Goal: Task Accomplishment & Management: Use online tool/utility

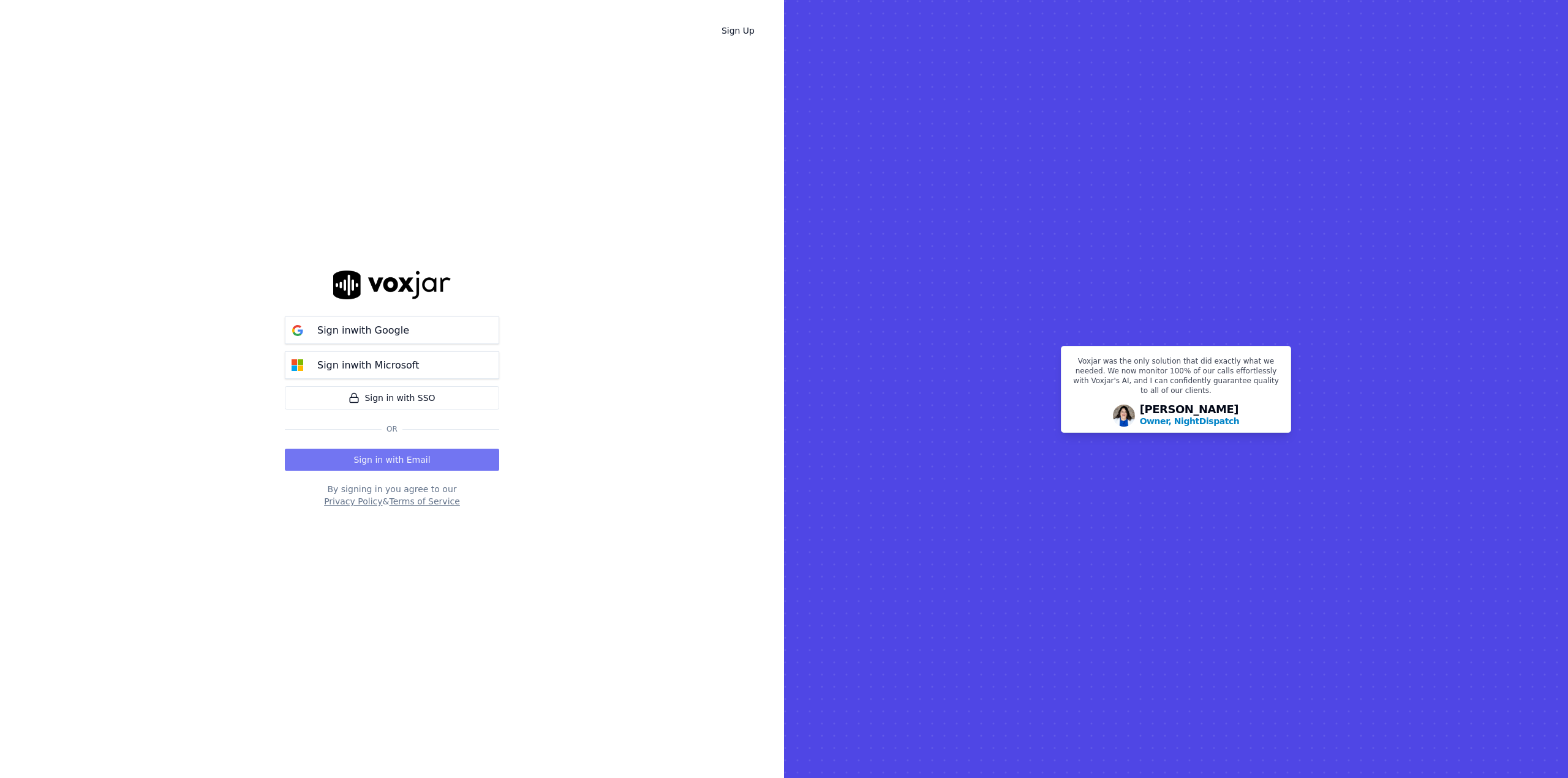
click at [376, 463] on button "Sign in with Email" at bounding box center [392, 459] width 215 height 22
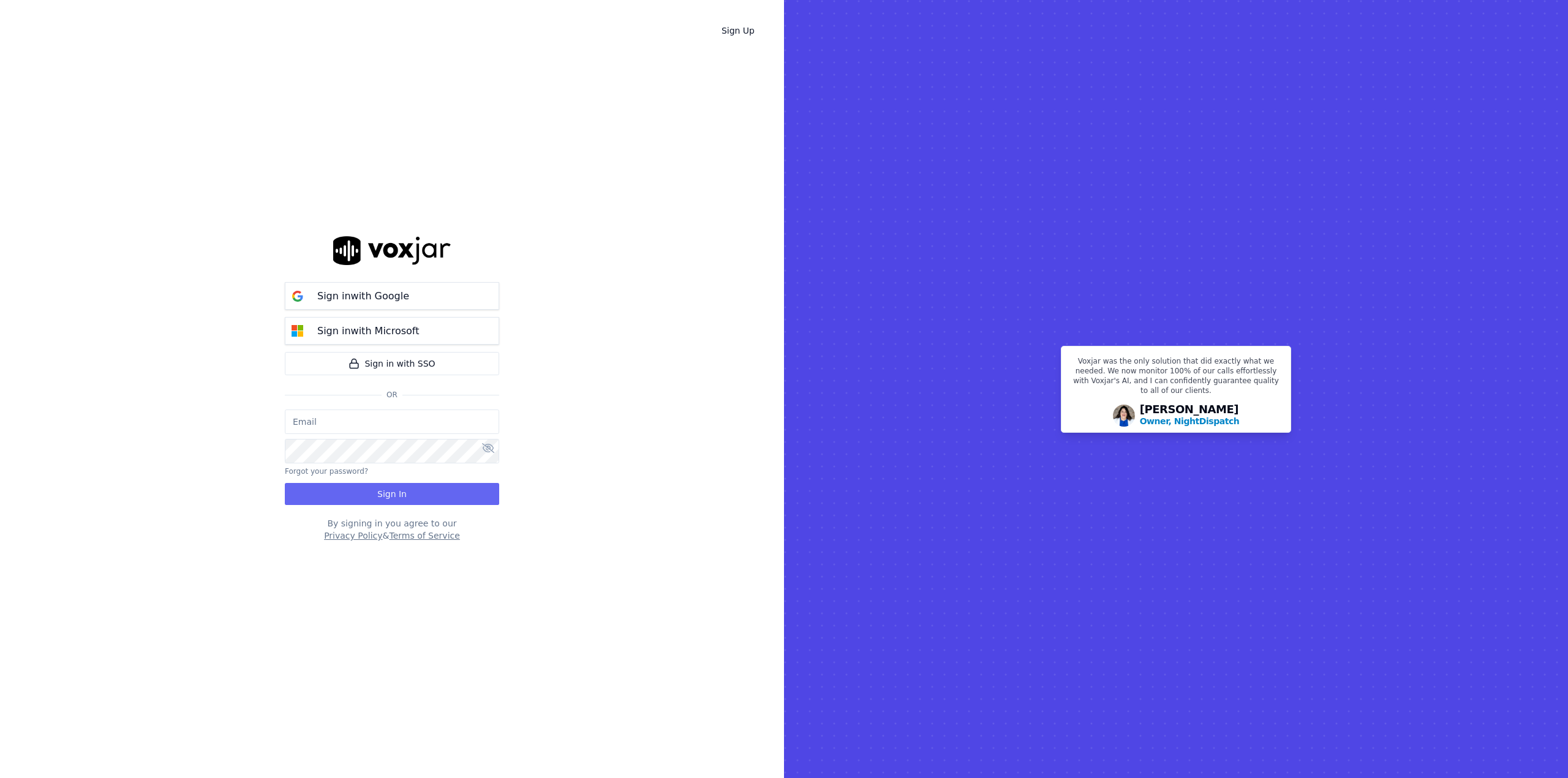
type input "graeme.sibley@crimestoppers-uk.org"
click at [385, 500] on button "Sign In" at bounding box center [392, 493] width 215 height 22
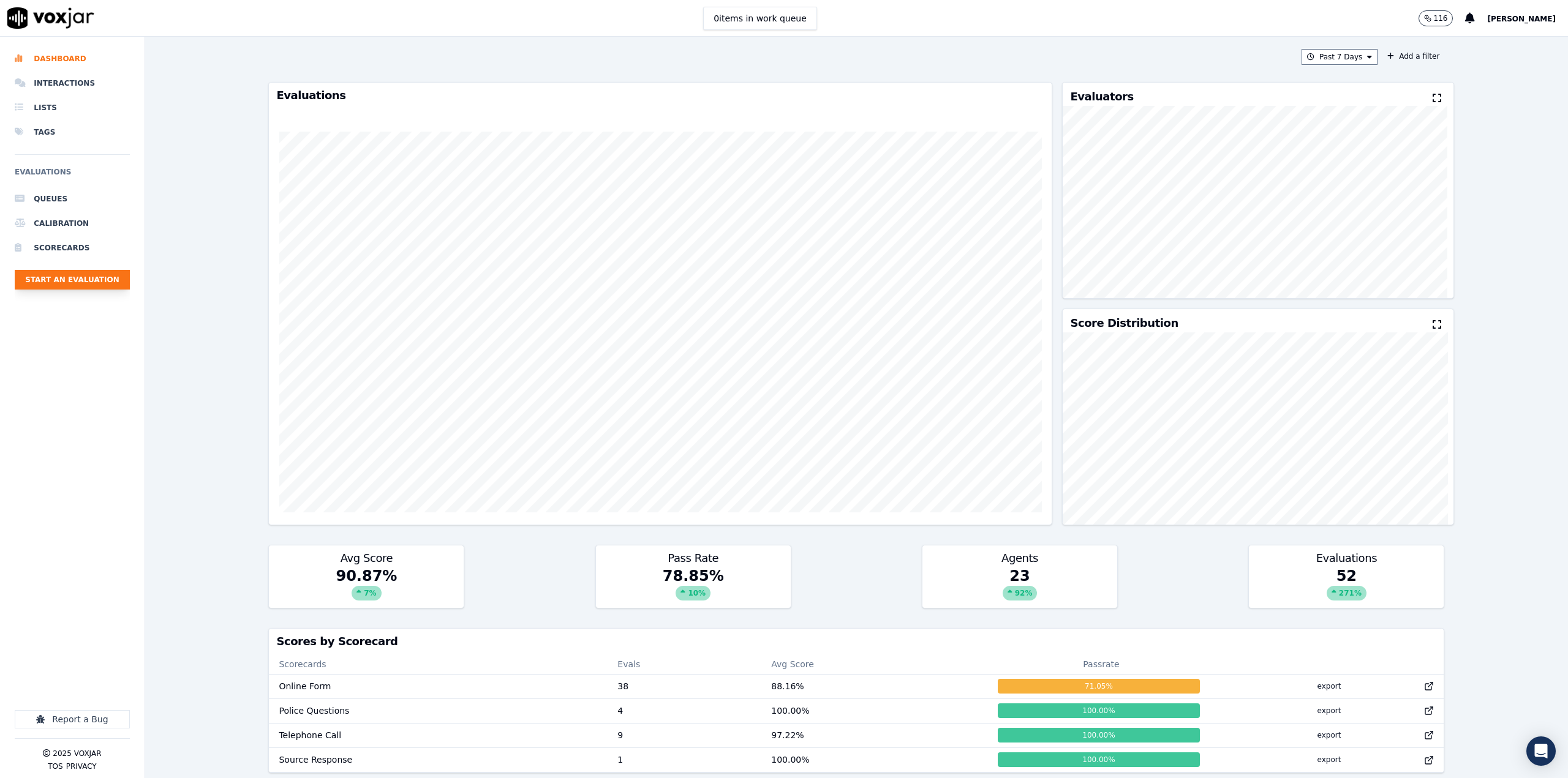
click at [84, 280] on button "Start an Evaluation" at bounding box center [72, 280] width 115 height 20
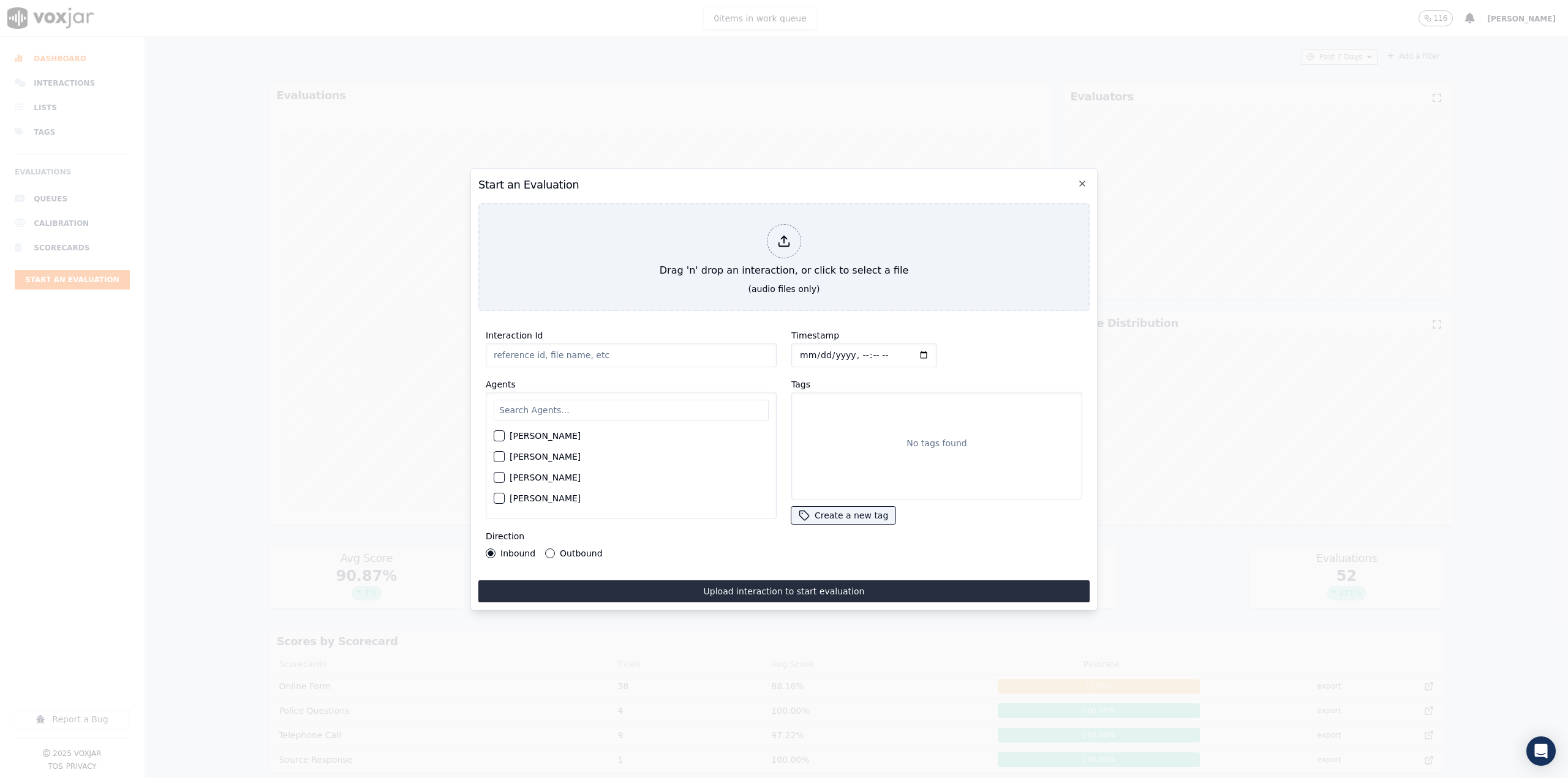
click at [621, 353] on input "Interaction Id" at bounding box center [631, 355] width 291 height 24
click at [499, 453] on div "button" at bounding box center [499, 457] width 9 height 9
drag, startPoint x: 780, startPoint y: 587, endPoint x: 696, endPoint y: 532, distance: 100.4
click at [696, 532] on div "Interaction Id Agents [PERSON_NAME] [PERSON_NAME] [PERSON_NAME] [PERSON_NAME] […" at bounding box center [784, 462] width 612 height 281
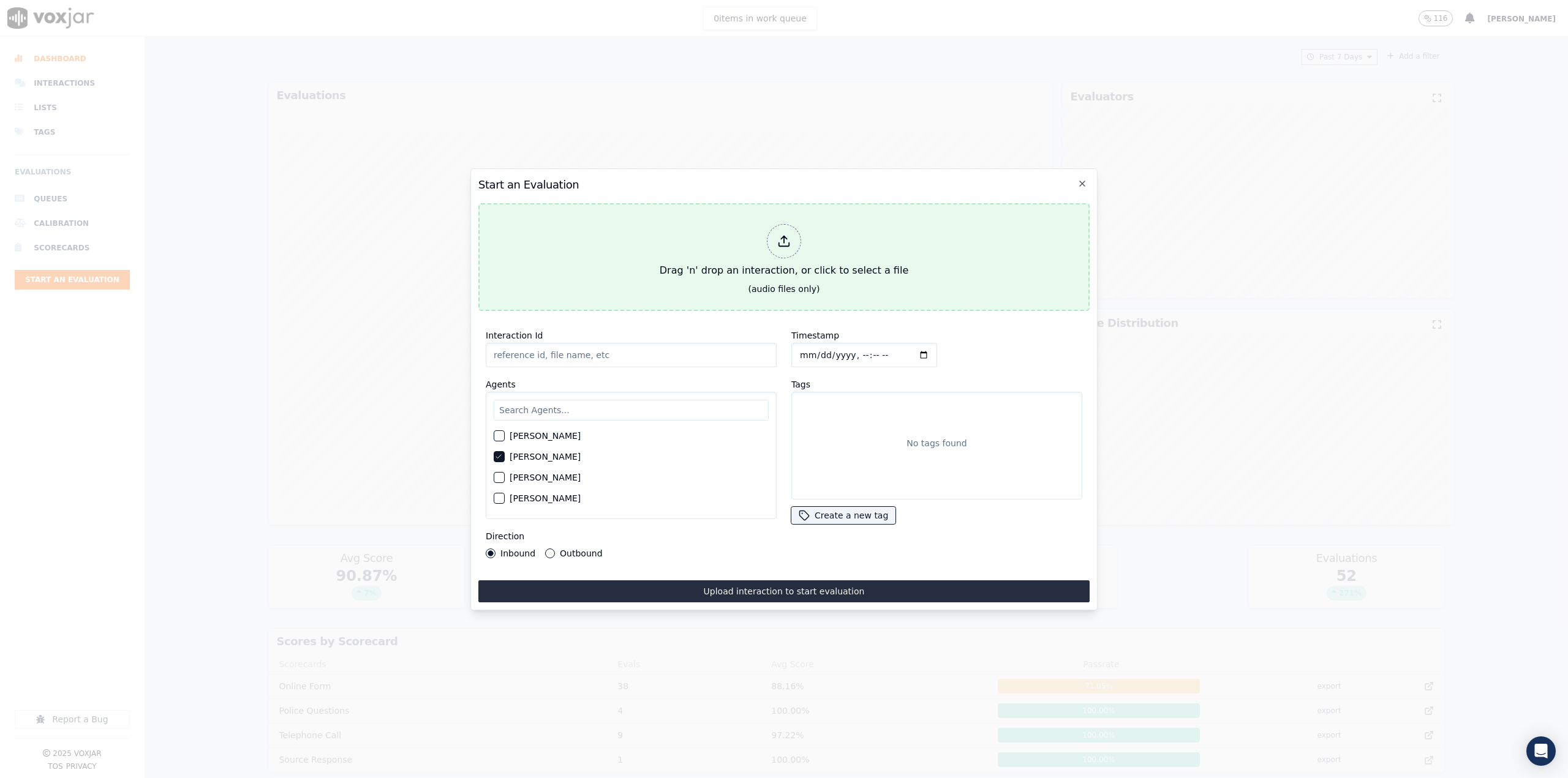
click at [793, 254] on div "Drag 'n' drop an interaction, or click to select a file" at bounding box center [784, 251] width 259 height 63
type input "QA_Check.mp3"
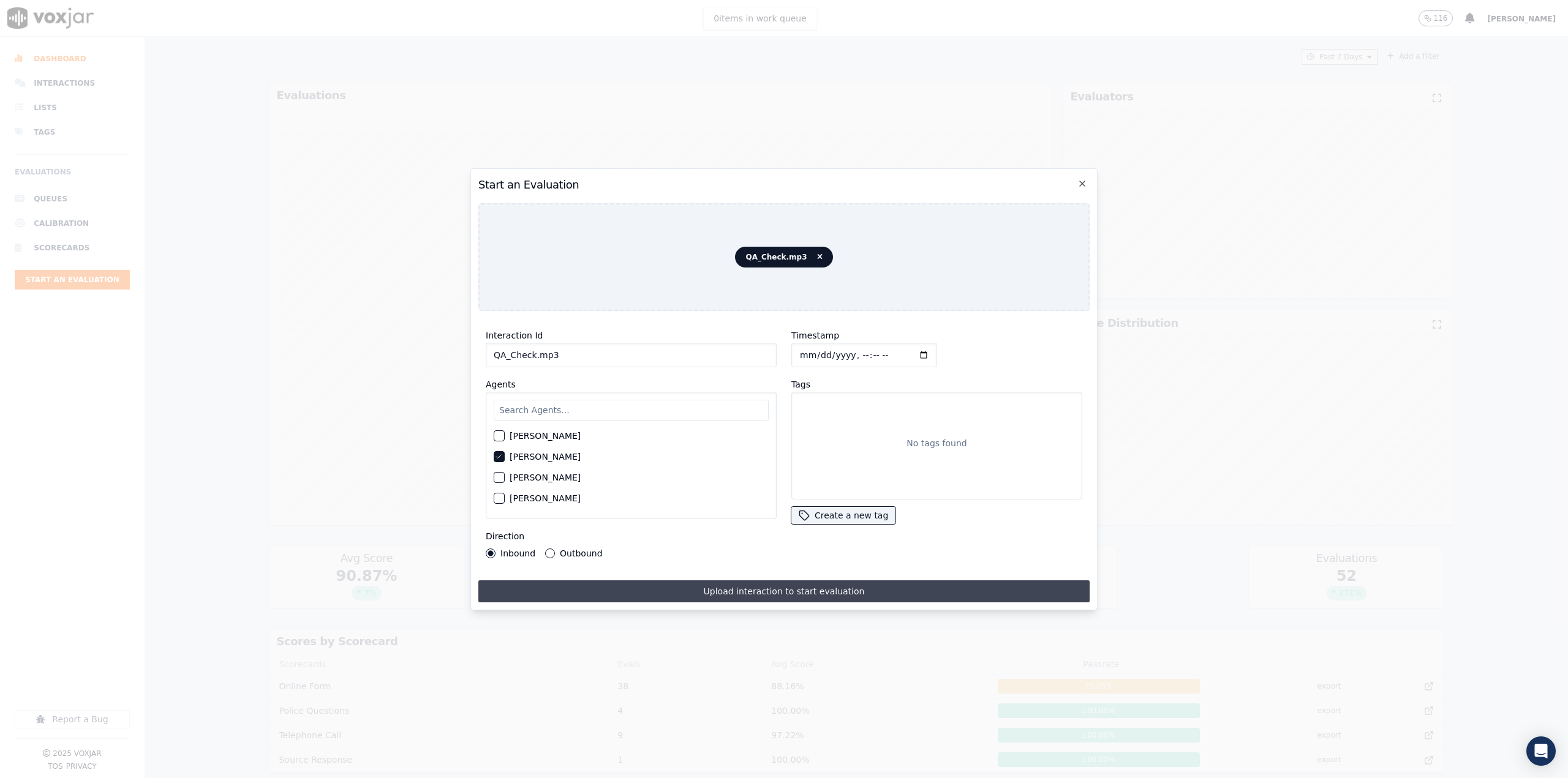
click at [802, 581] on button "Upload interaction to start evaluation" at bounding box center [784, 591] width 612 height 22
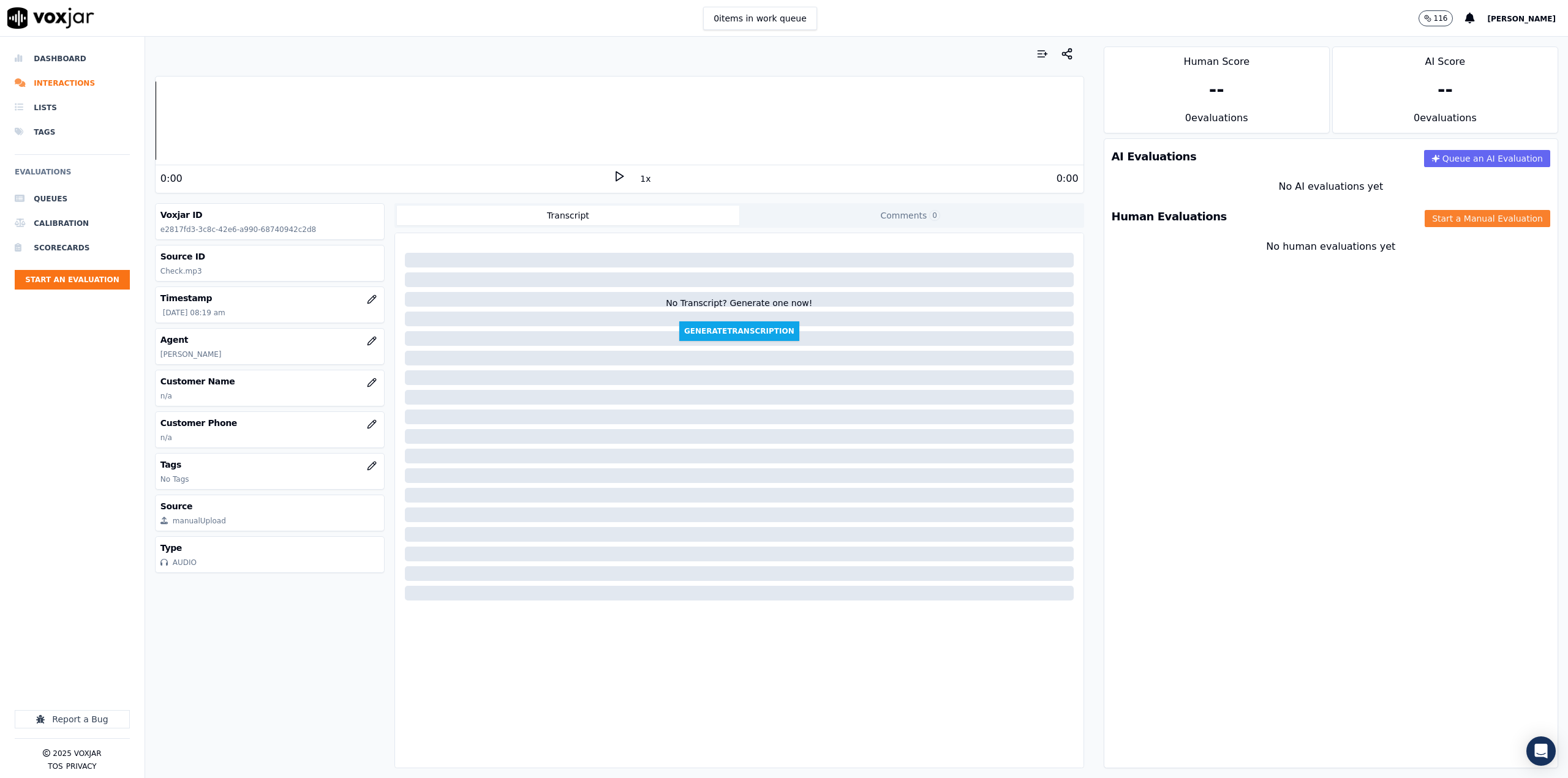
click at [1468, 219] on button "Start a Manual Evaluation" at bounding box center [1487, 218] width 125 height 17
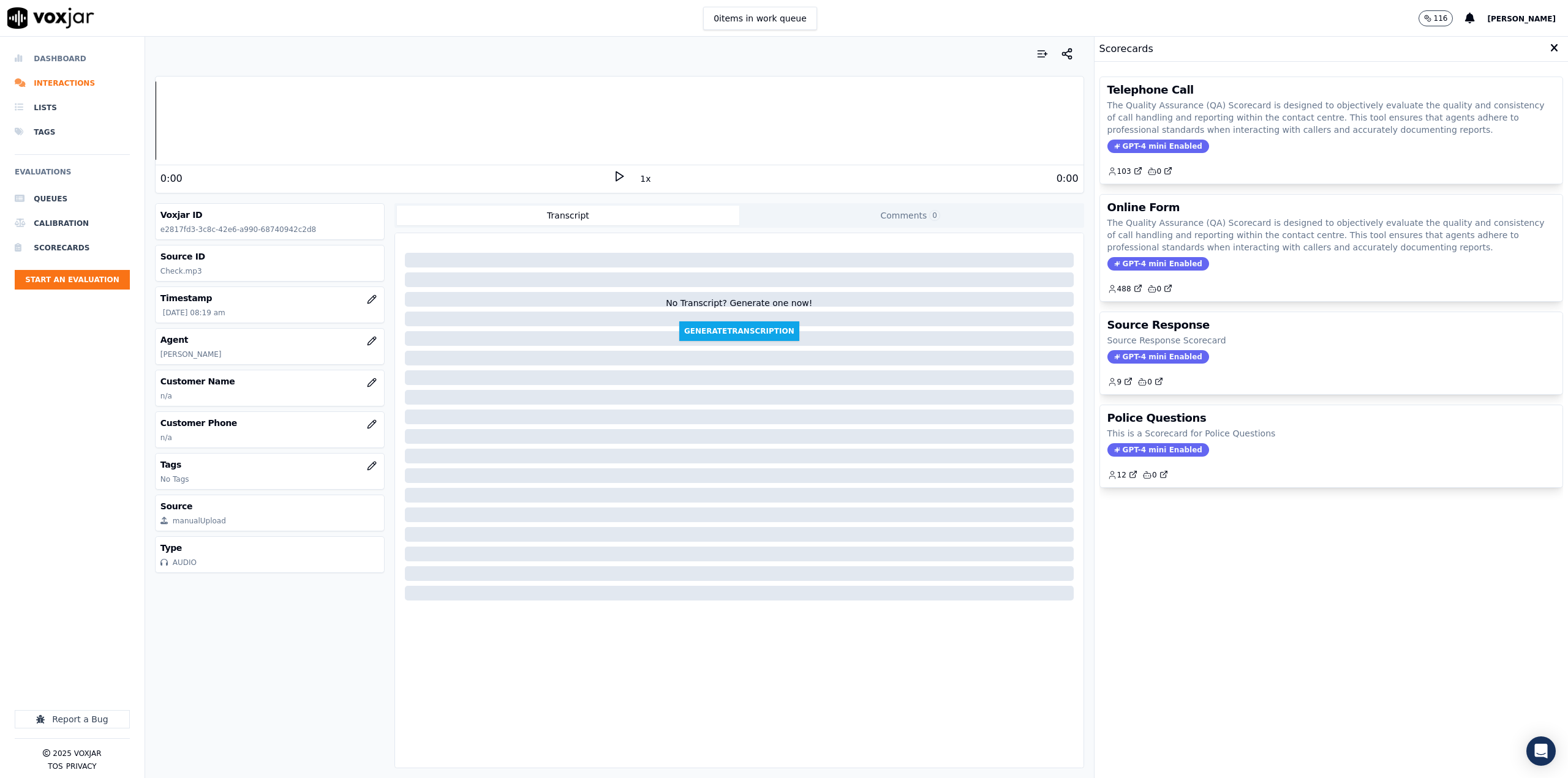
click at [52, 58] on li "Dashboard" at bounding box center [72, 59] width 115 height 24
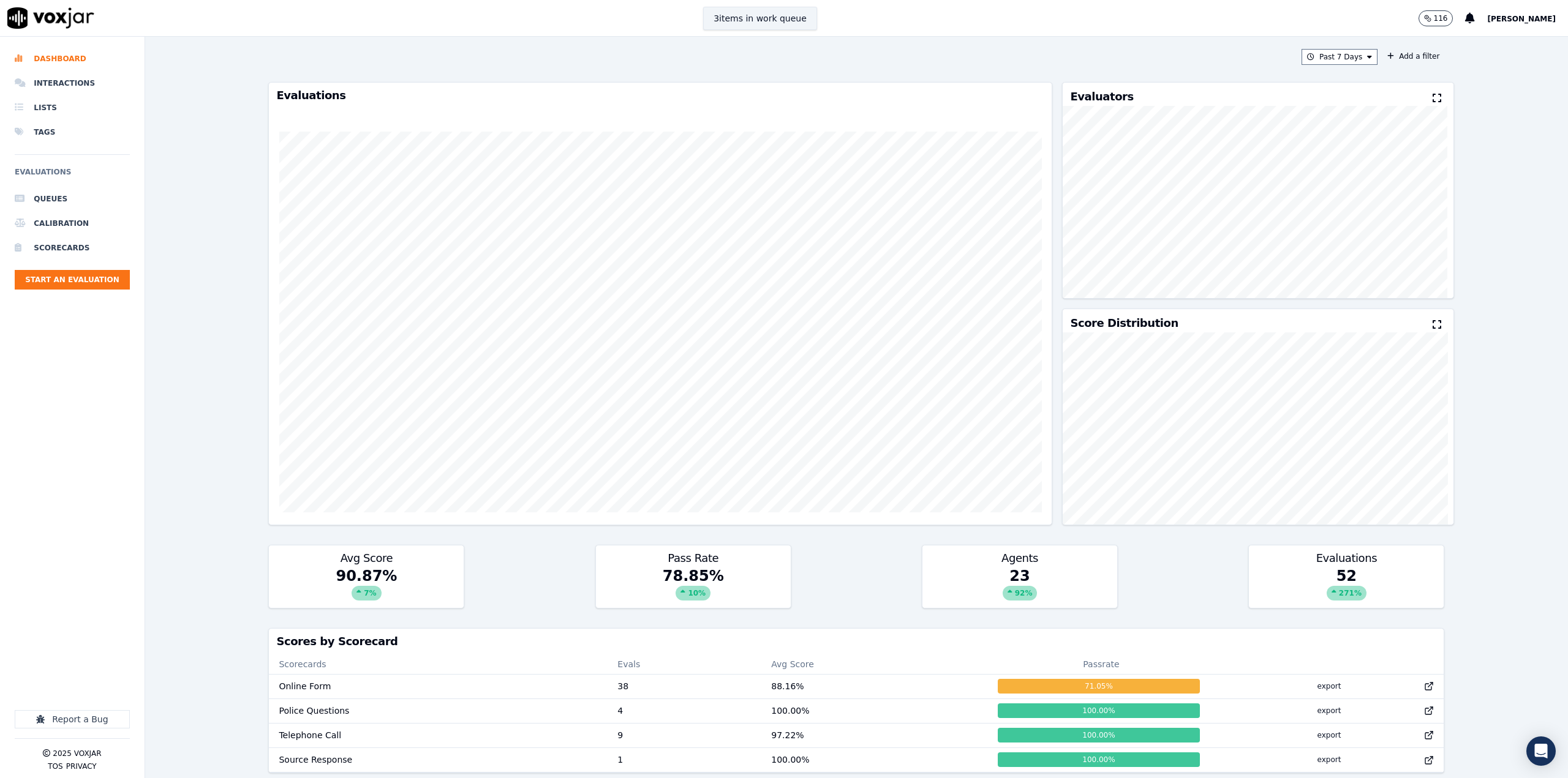
click at [751, 24] on button "3 items in work queue" at bounding box center [760, 18] width 114 height 24
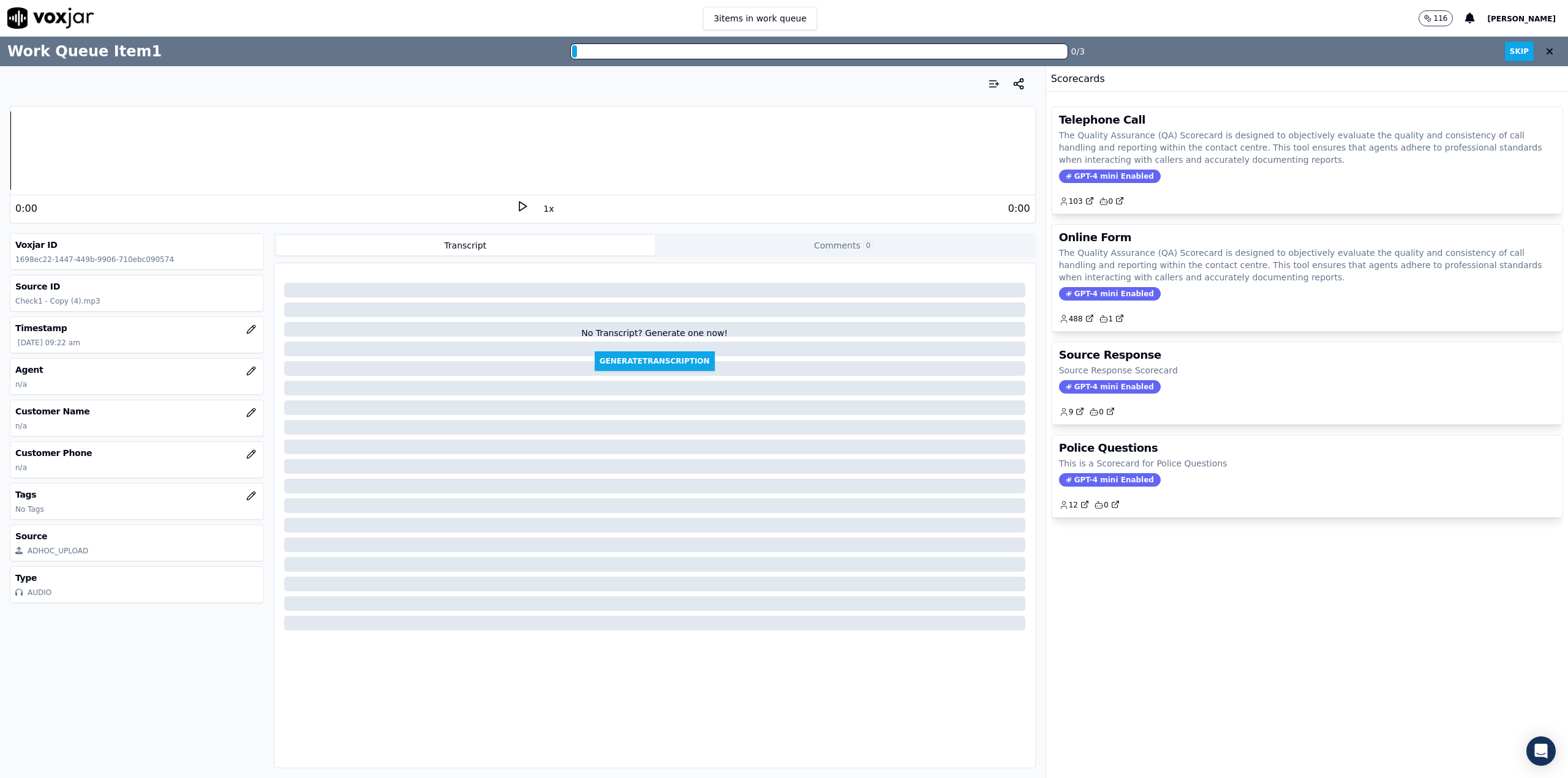
click at [90, 381] on p "n/a" at bounding box center [137, 385] width 243 height 10
click at [246, 368] on icon "button" at bounding box center [251, 371] width 10 height 10
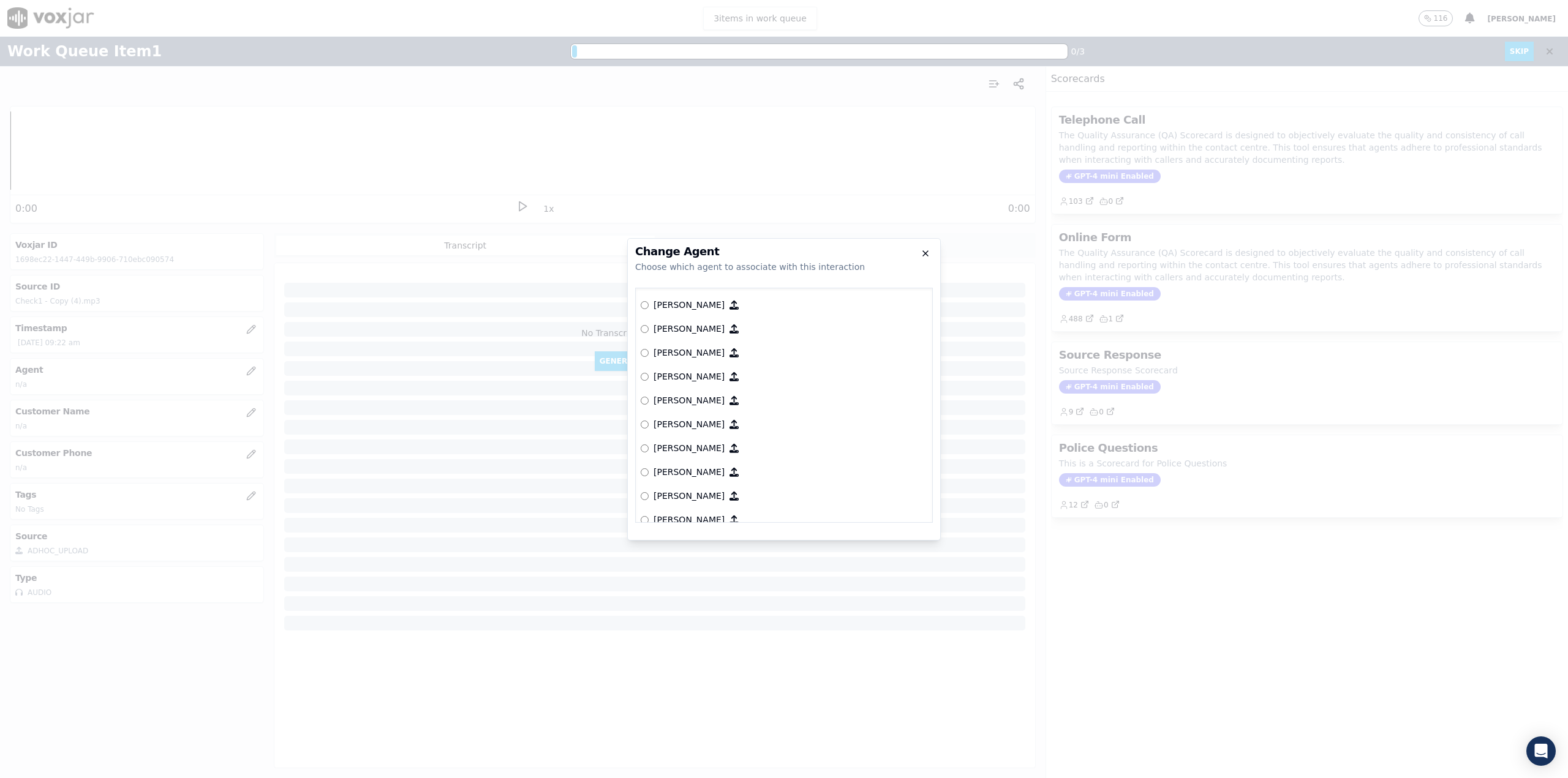
click at [927, 249] on icon "button" at bounding box center [926, 254] width 10 height 10
